Goal: Communication & Community: Ask a question

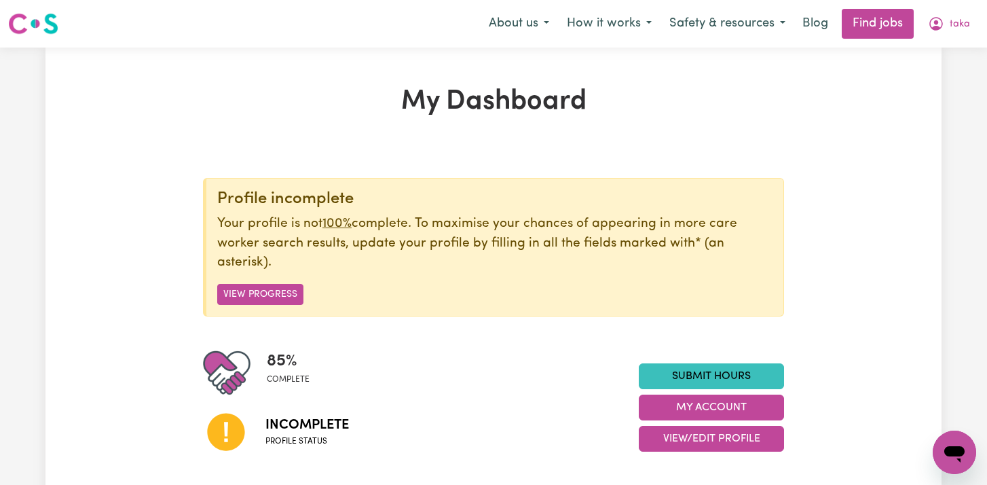
click at [945, 446] on icon "Open messaging window" at bounding box center [954, 452] width 24 height 24
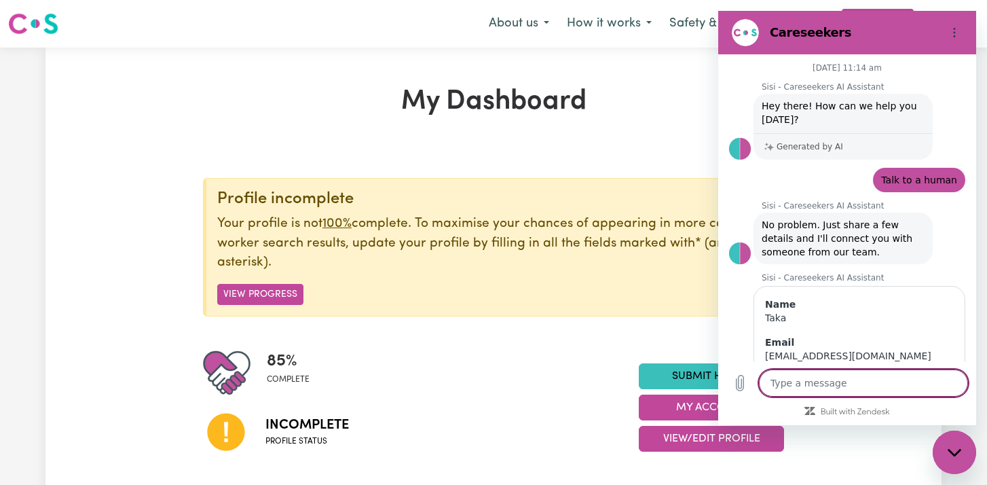
scroll to position [656, 0]
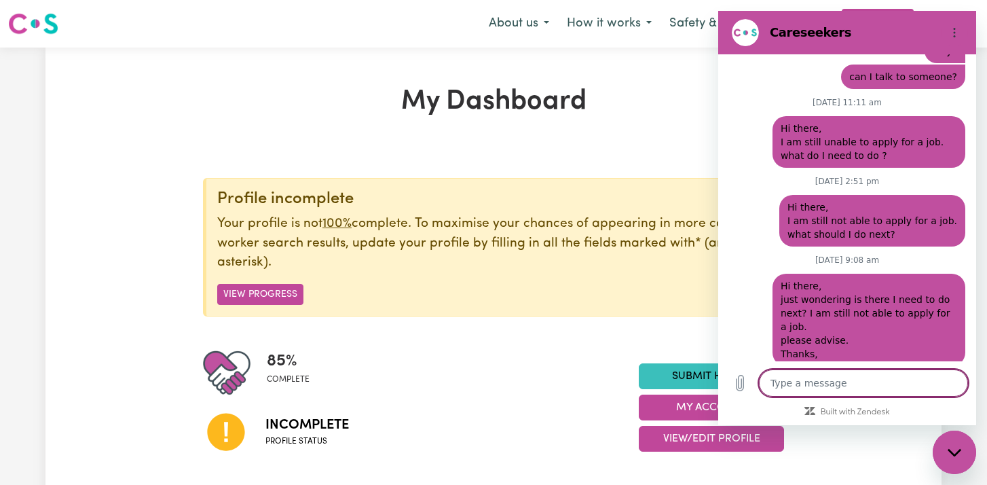
type textarea "H"
type textarea "x"
type textarea "Hi"
type textarea "x"
type textarea "Hi"
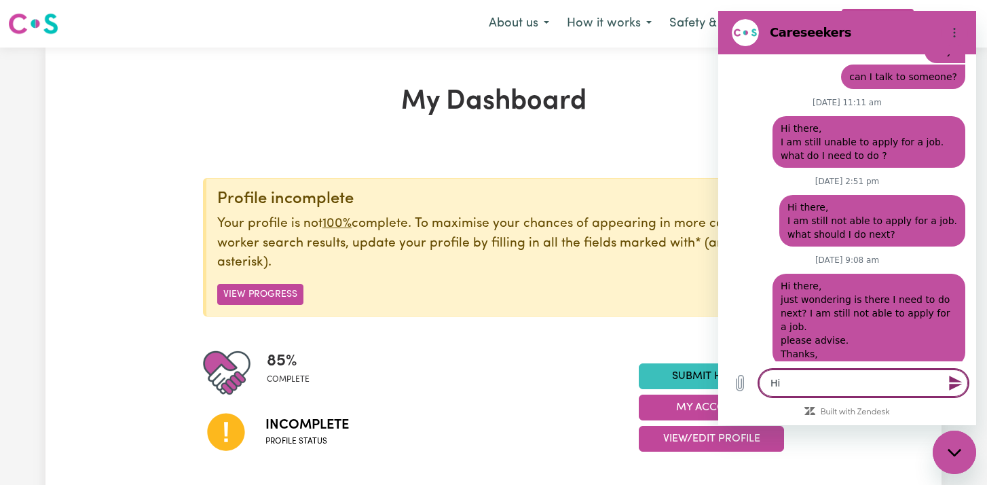
type textarea "x"
type textarea "Hi t"
type textarea "x"
type textarea "Hi th"
type textarea "x"
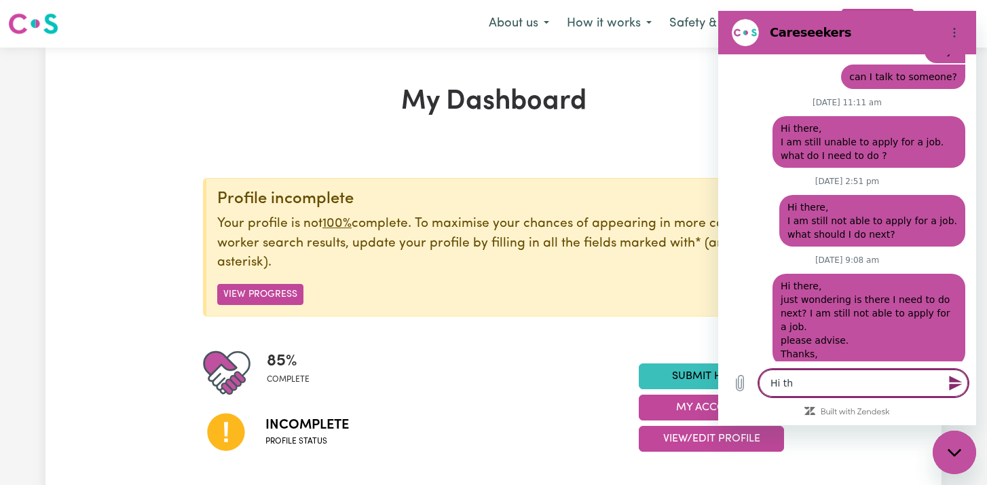
type textarea "Hi the"
type textarea "x"
type textarea "Hi ther"
type textarea "x"
type textarea "Hi there"
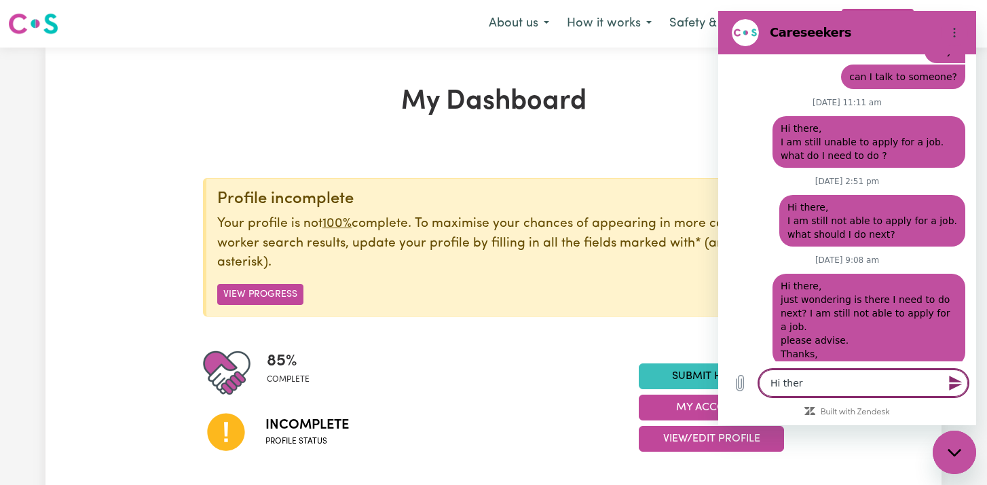
type textarea "x"
type textarea "Hi there"
type textarea "x"
type textarea "Hi there"
type textarea "x"
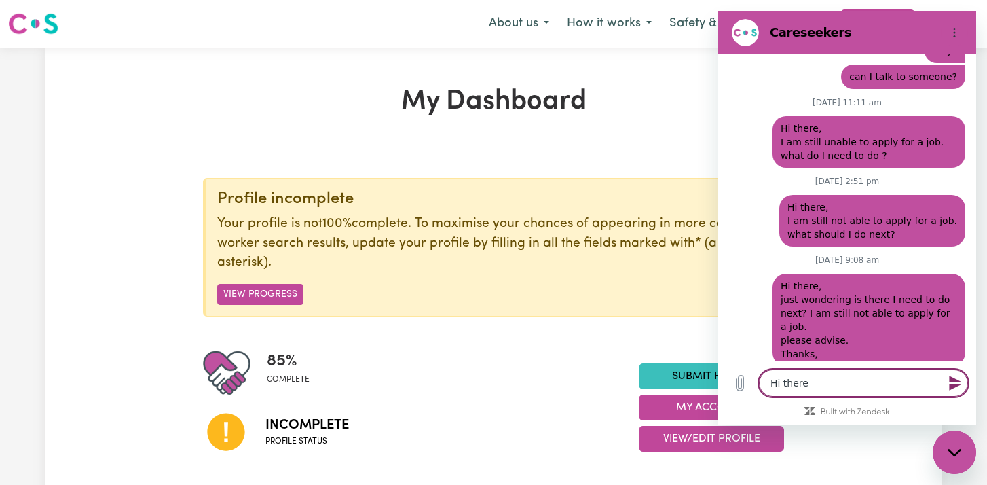
type textarea "Hi there,"
type textarea "x"
type textarea "Hi there,"
type textarea "x"
type textarea "Hi there, I"
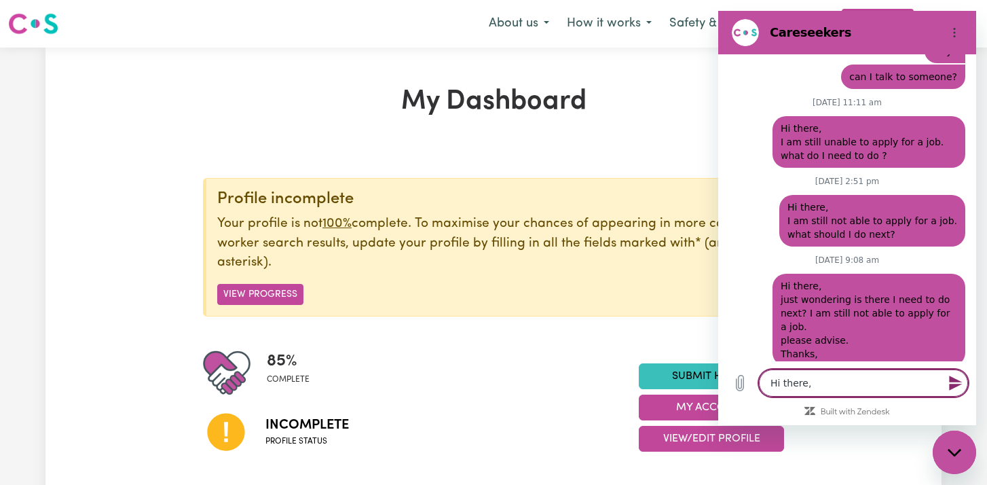
type textarea "x"
type textarea "Hi there, Is"
type textarea "x"
type textarea "Hi there, Is"
type textarea "x"
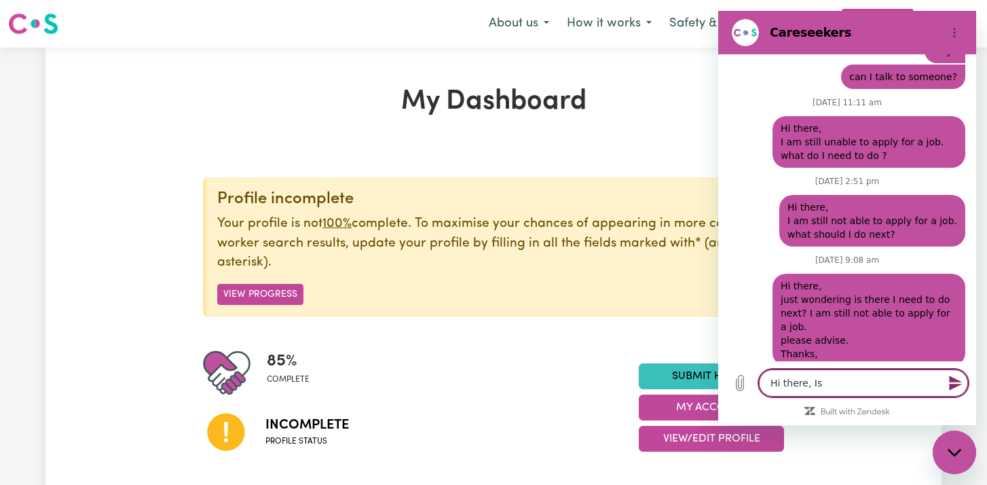
type textarea "Hi there, Is t"
type textarea "x"
type textarea "Hi there, Is th"
type textarea "x"
type textarea "Hi there, Is the"
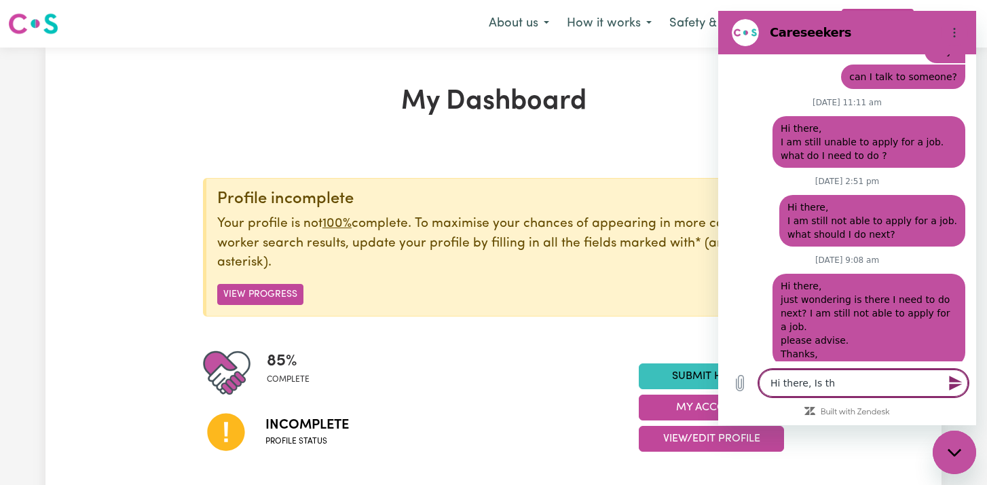
type textarea "x"
type textarea "Hi there, Is ther"
type textarea "x"
type textarea "Hi there, Is there"
type textarea "x"
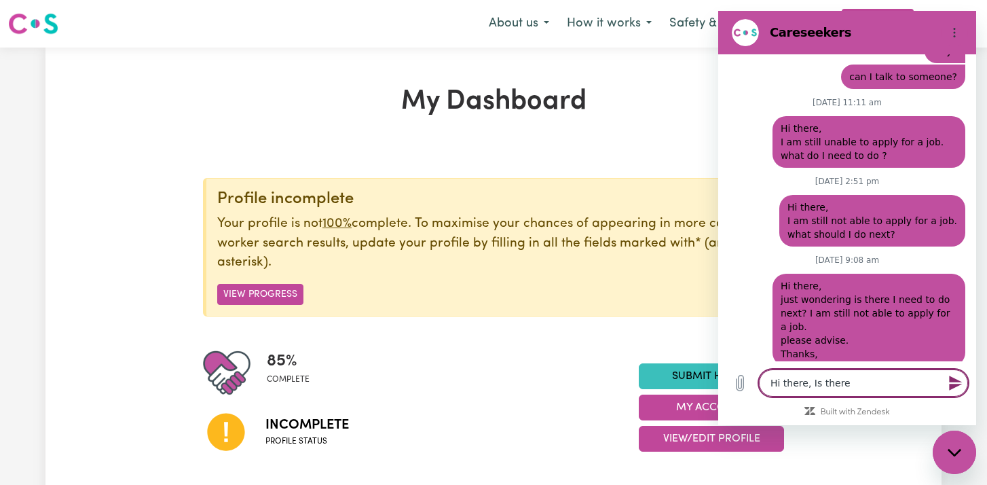
type textarea "Hi there, Is ther"
type textarea "x"
type textarea "Hi there, Is the"
type textarea "x"
type textarea "Hi there, Is th"
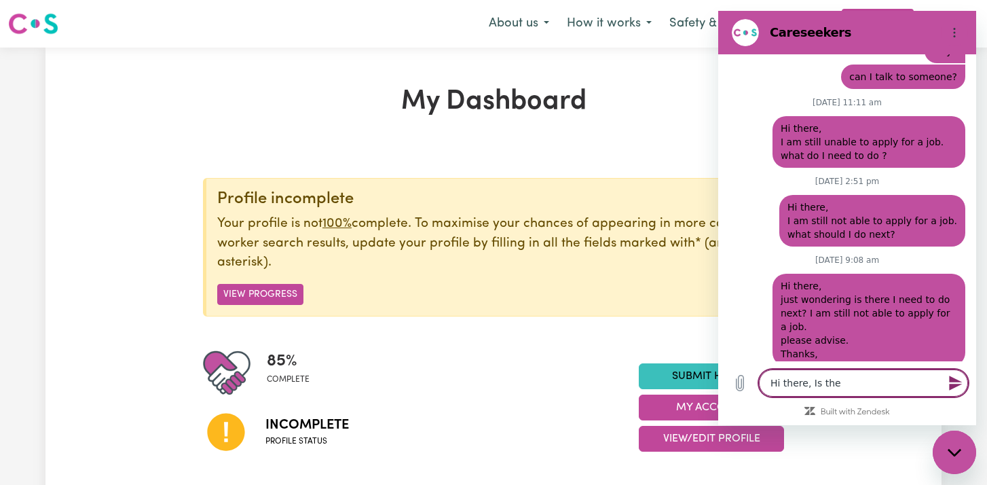
type textarea "x"
type textarea "Hi there, Is t"
type textarea "x"
type textarea "Hi there, Is"
type textarea "x"
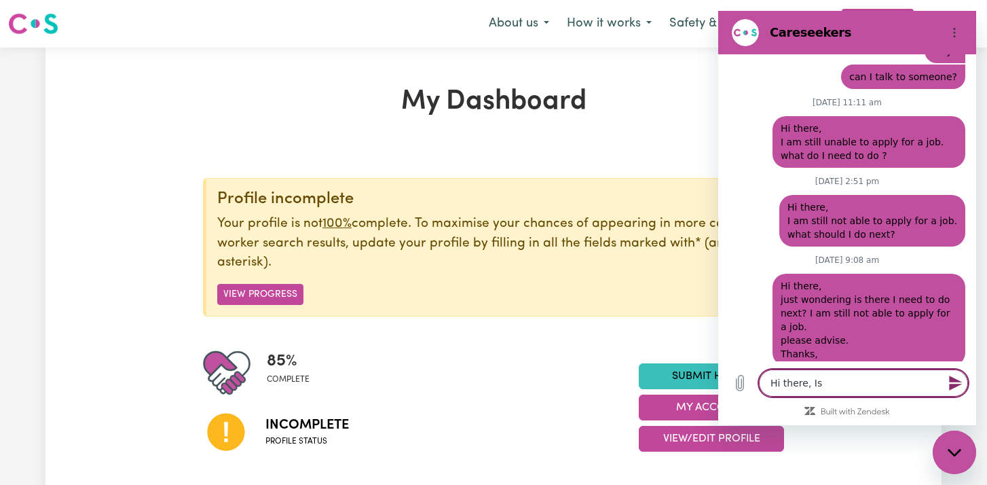
type textarea "Hi there, Is"
type textarea "x"
type textarea "Hi there, I"
type textarea "x"
type textarea "Hi there,"
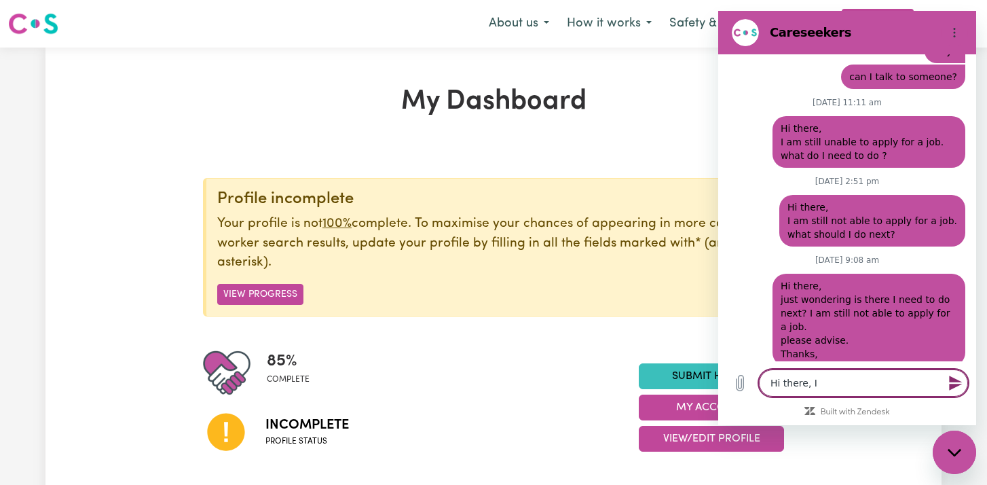
type textarea "x"
type textarea "Hi there,"
type textarea "x"
type textarea "Hi there"
type textarea "x"
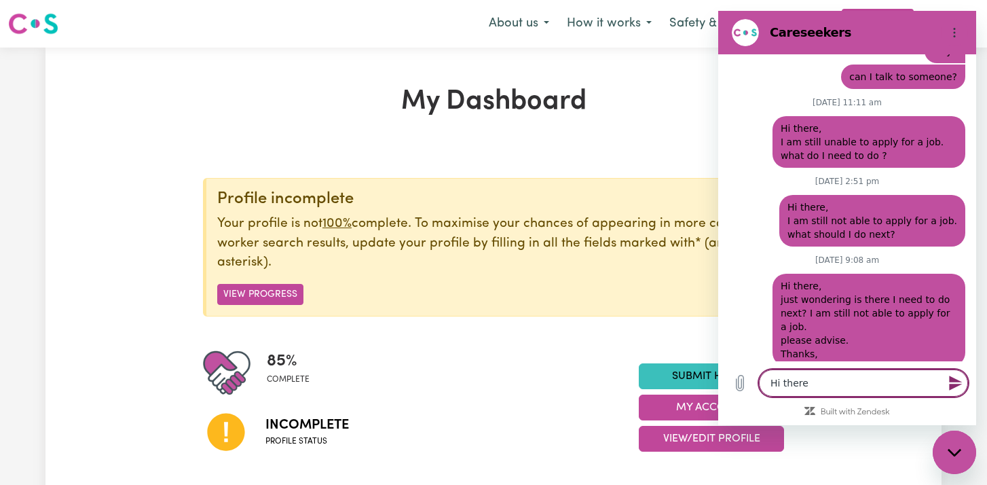
type textarea "Hi ther"
type textarea "x"
type textarea "Hi the"
type textarea "x"
type textarea "Hi th"
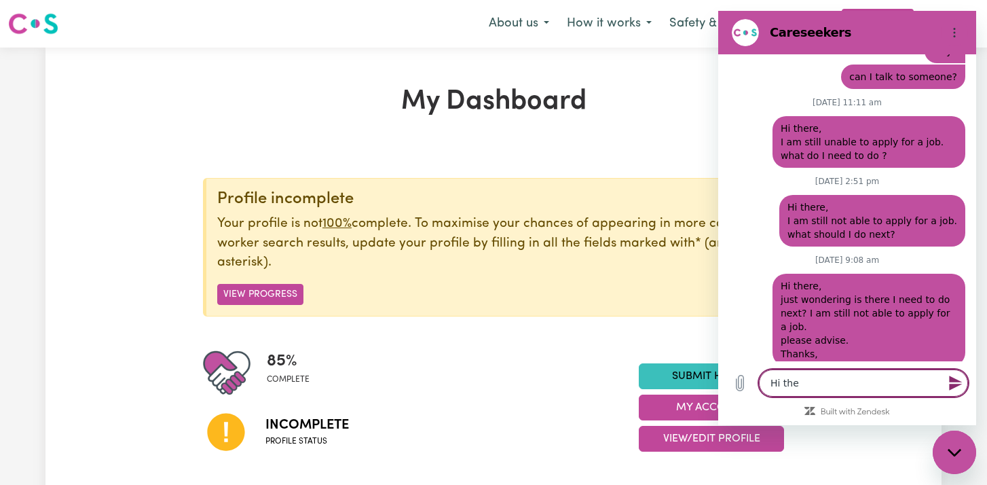
type textarea "x"
type textarea "Hi t"
type textarea "x"
type textarea "Hi"
type textarea "x"
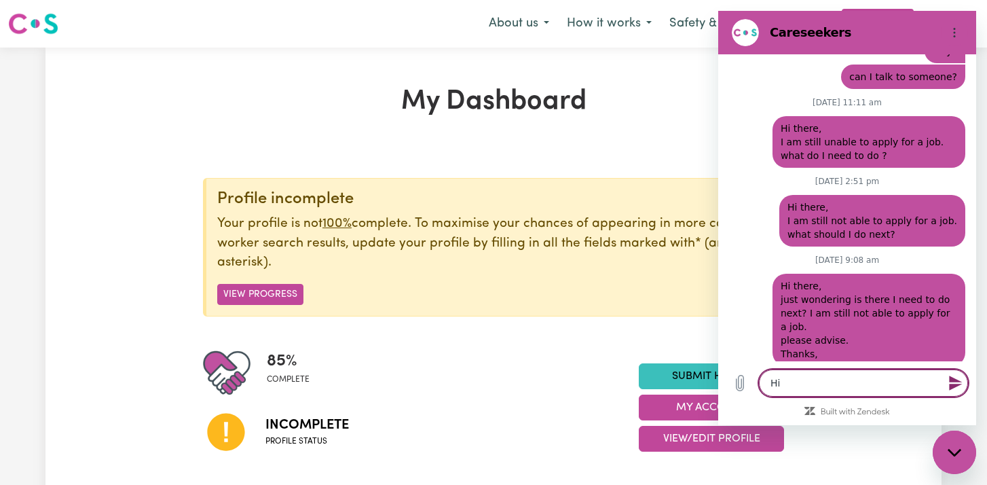
type textarea "Hi"
type textarea "x"
type textarea "H"
type textarea "x"
click at [965, 441] on div "Close messaging window" at bounding box center [954, 452] width 41 height 41
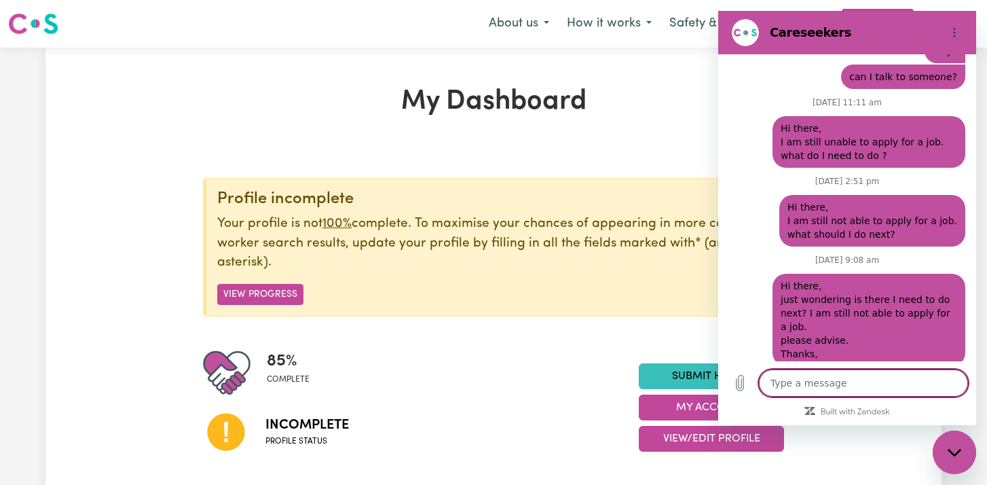
type textarea "x"
